Goal: Task Accomplishment & Management: Use online tool/utility

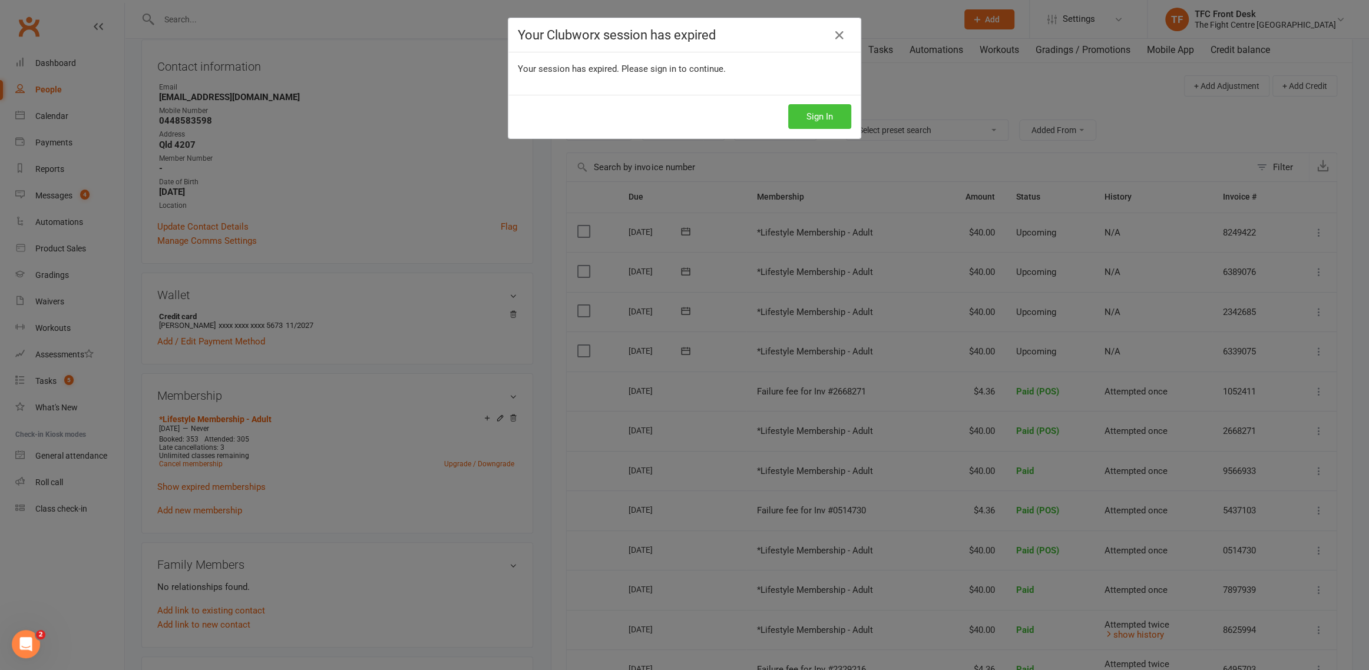
click at [820, 111] on button "Sign In" at bounding box center [819, 116] width 63 height 25
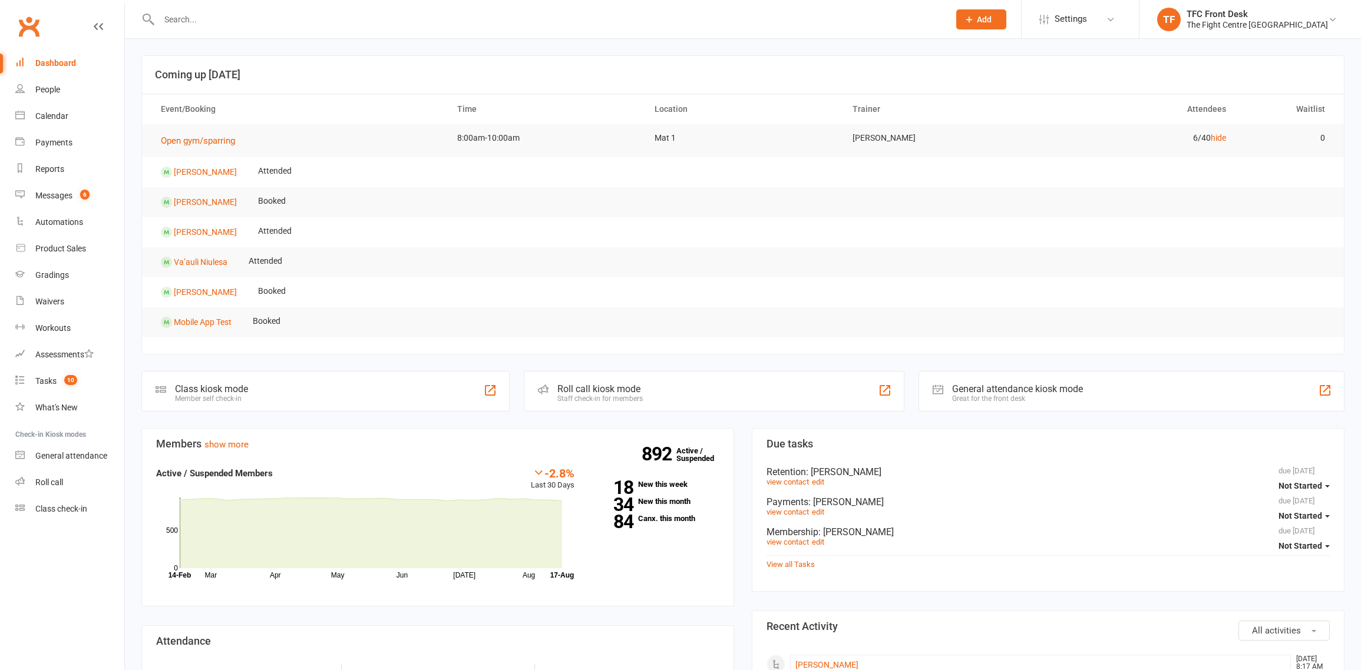
click at [1213, 136] on link "hide" at bounding box center [1217, 137] width 15 height 9
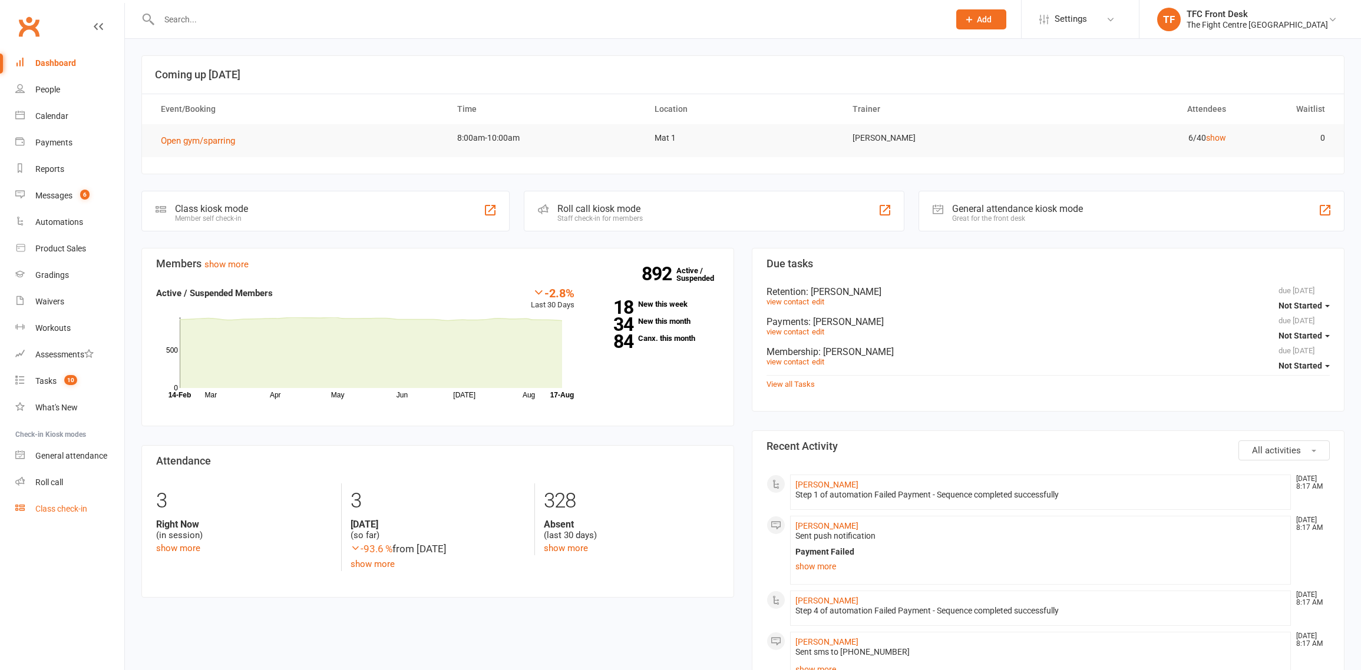
click at [62, 508] on div "Class check-in" at bounding box center [61, 508] width 52 height 9
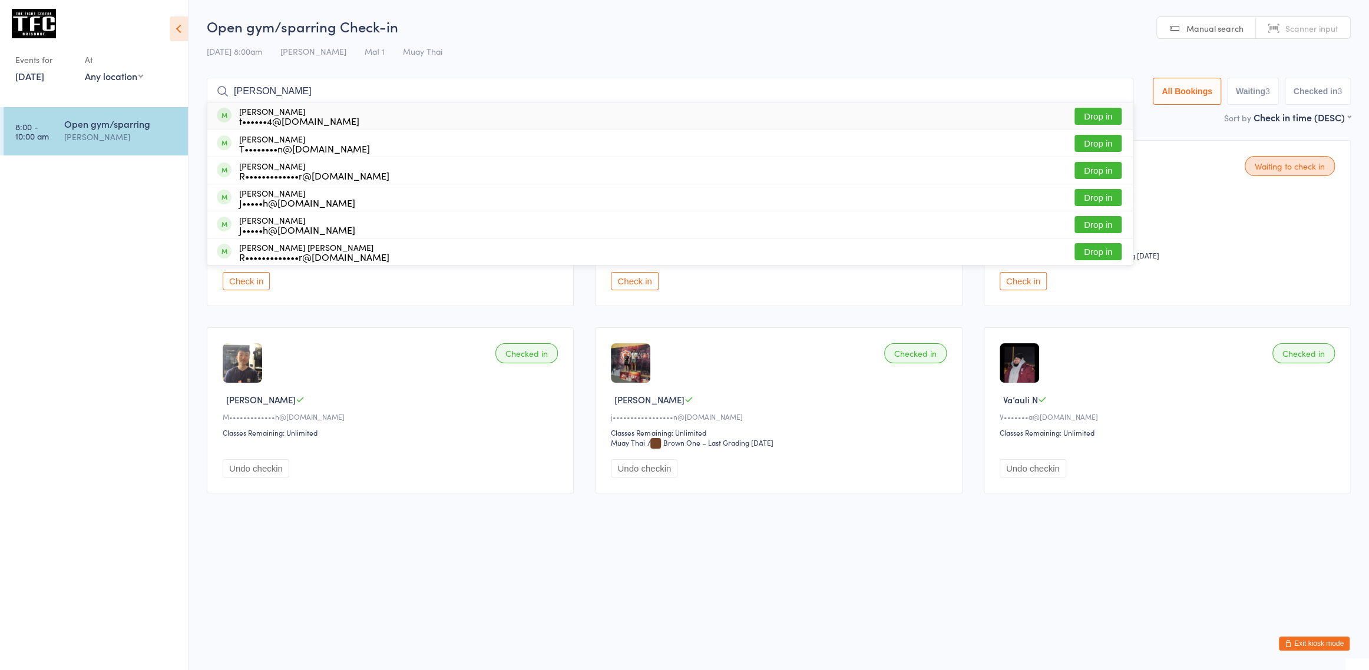
type input "travis h"
click at [308, 116] on div "t••••••4@gmail.com" at bounding box center [299, 120] width 120 height 9
